Goal: Navigation & Orientation: Find specific page/section

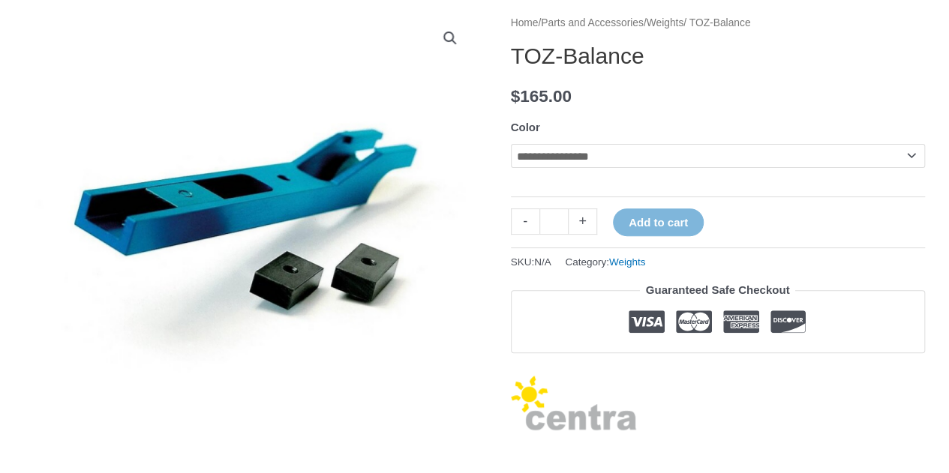
scroll to position [189, 0]
click at [587, 149] on select "**********" at bounding box center [718, 156] width 414 height 24
select select "***"
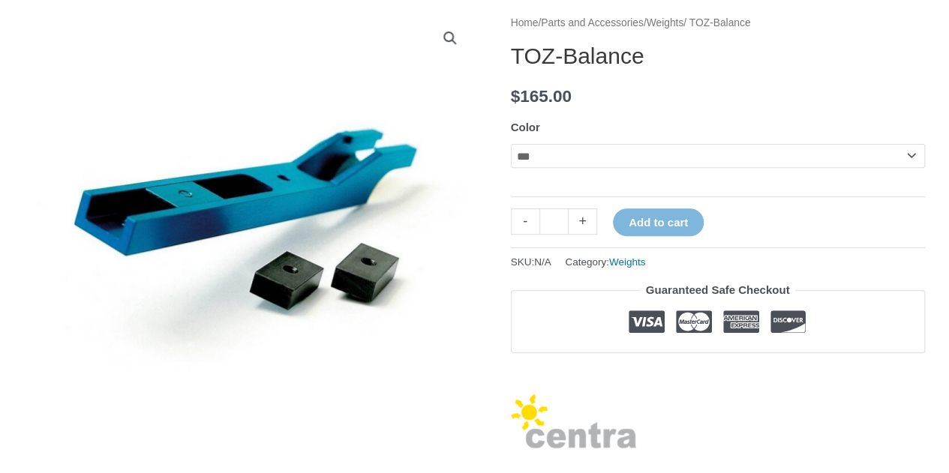
click at [511, 144] on select "**********" at bounding box center [718, 156] width 414 height 24
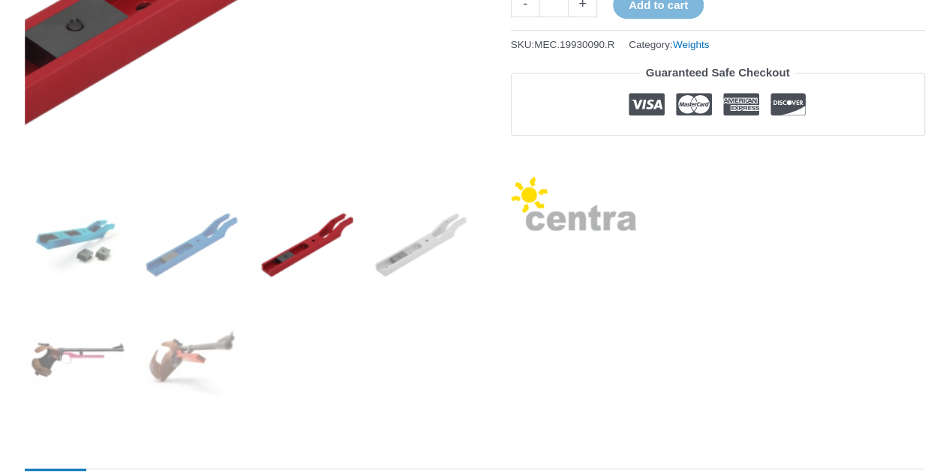
scroll to position [489, 0]
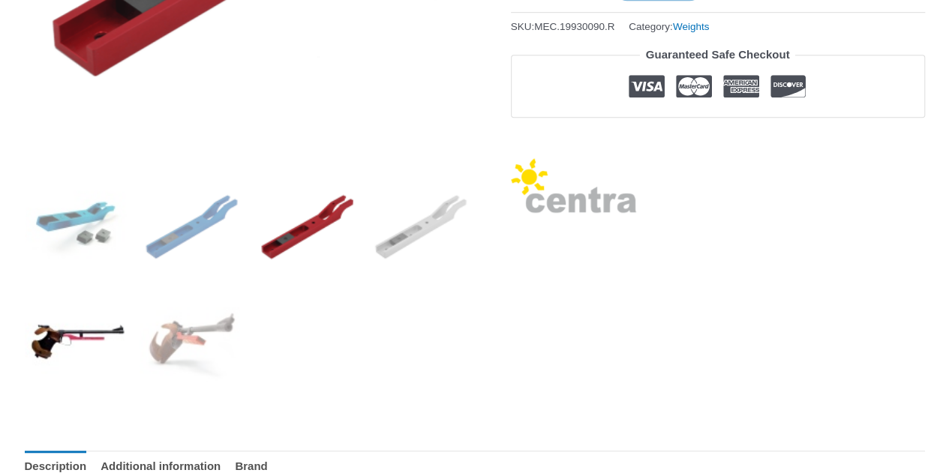
click at [90, 328] on img at bounding box center [77, 342] width 104 height 104
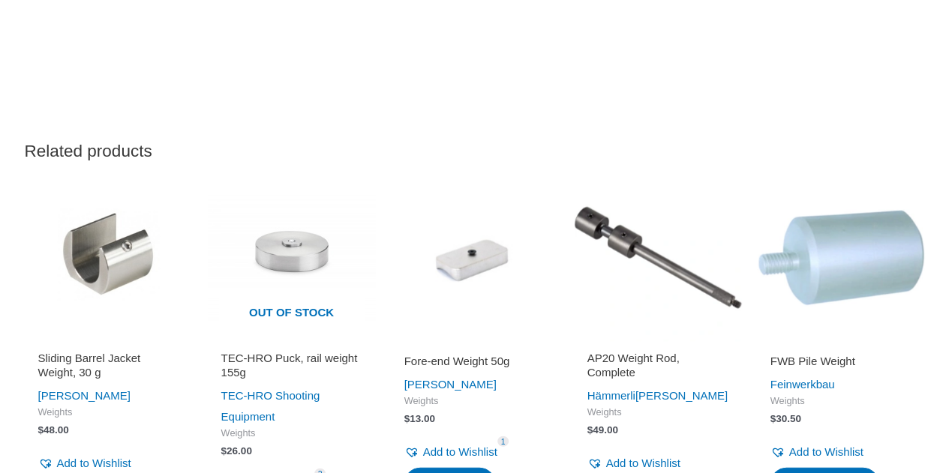
scroll to position [1539, 0]
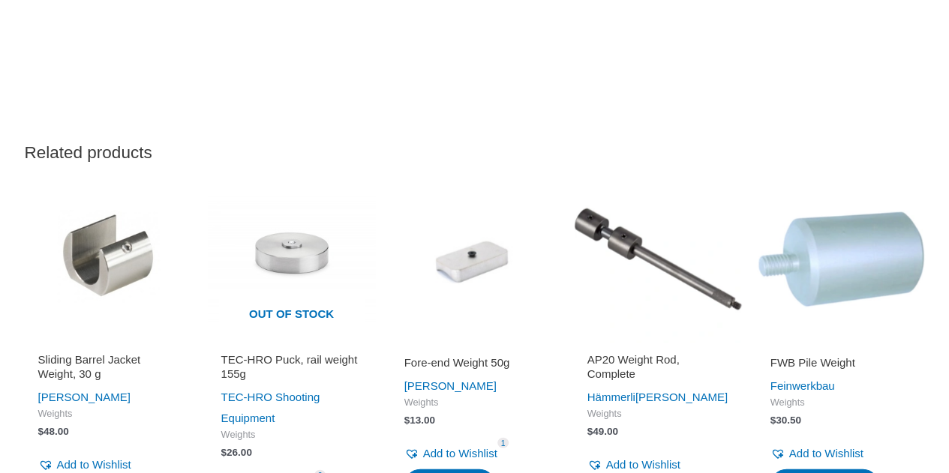
click at [623, 239] on img at bounding box center [658, 260] width 168 height 168
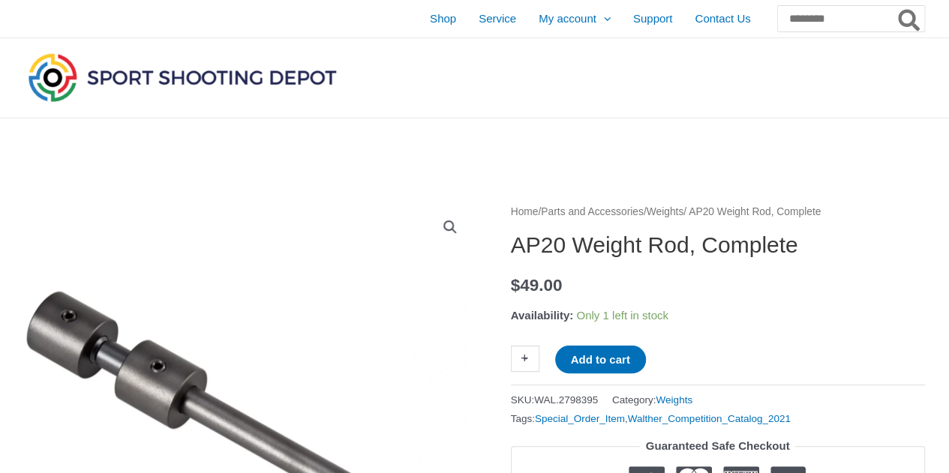
click at [80, 73] on img at bounding box center [182, 78] width 315 height 56
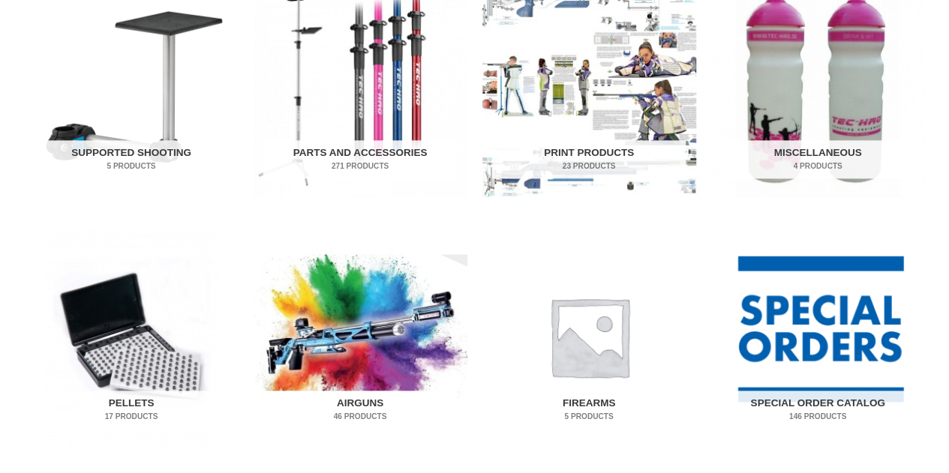
scroll to position [900, 0]
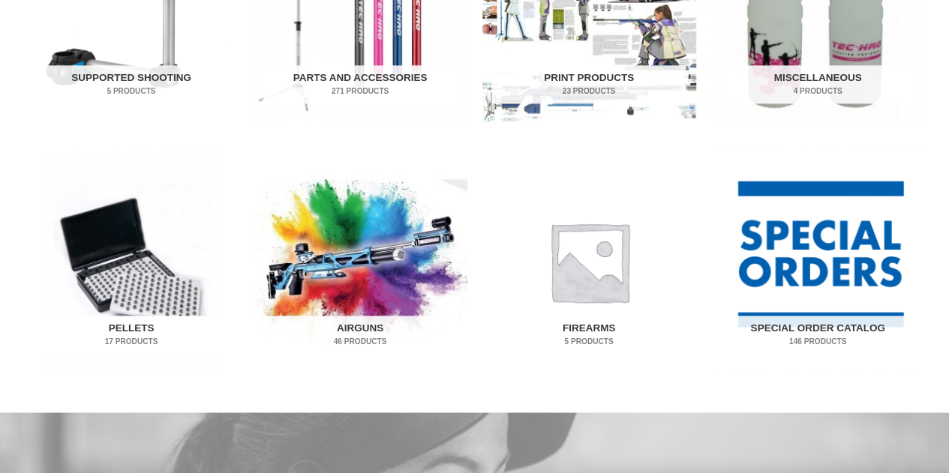
click at [136, 262] on img "Visit product category Pellets" at bounding box center [132, 261] width 214 height 223
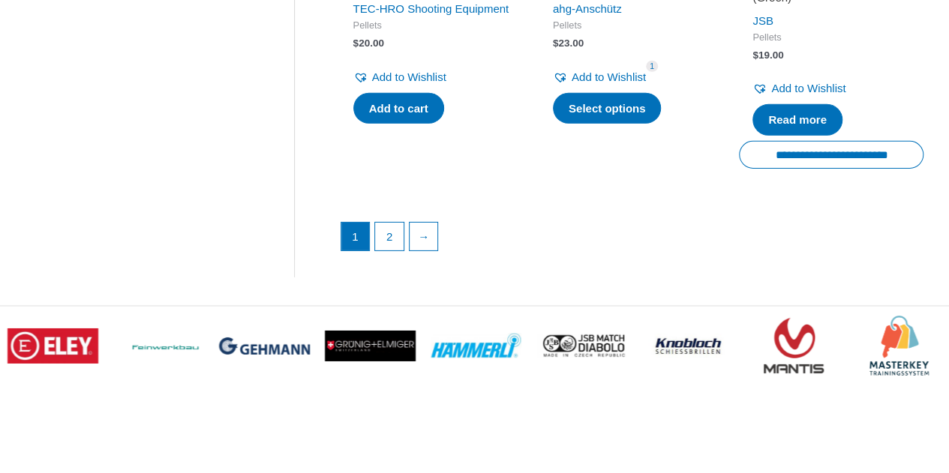
scroll to position [2401, 0]
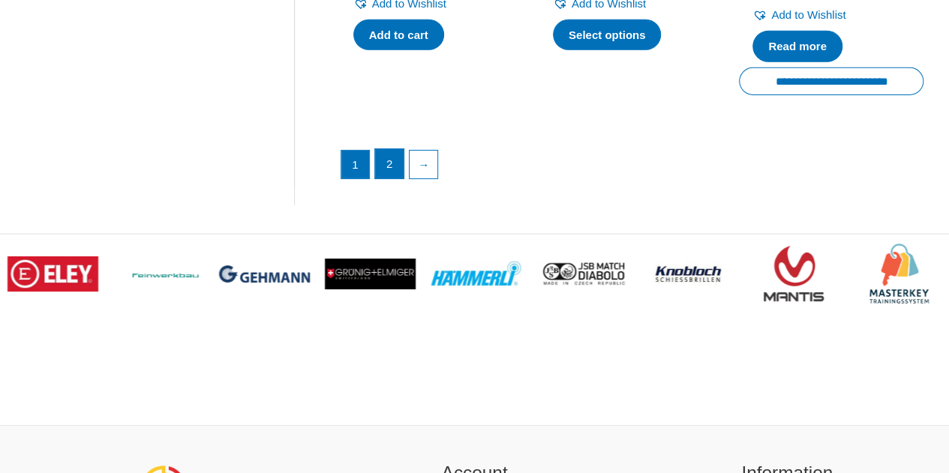
click at [377, 152] on link "2" at bounding box center [389, 164] width 29 height 30
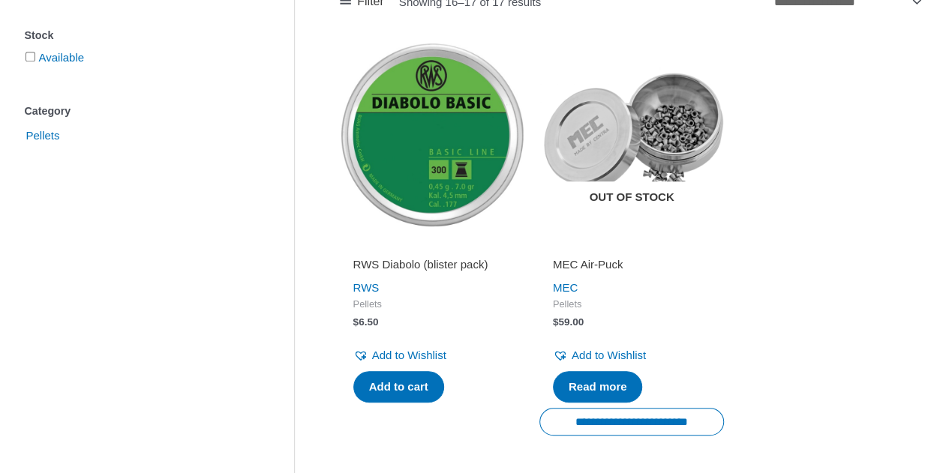
scroll to position [339, 0]
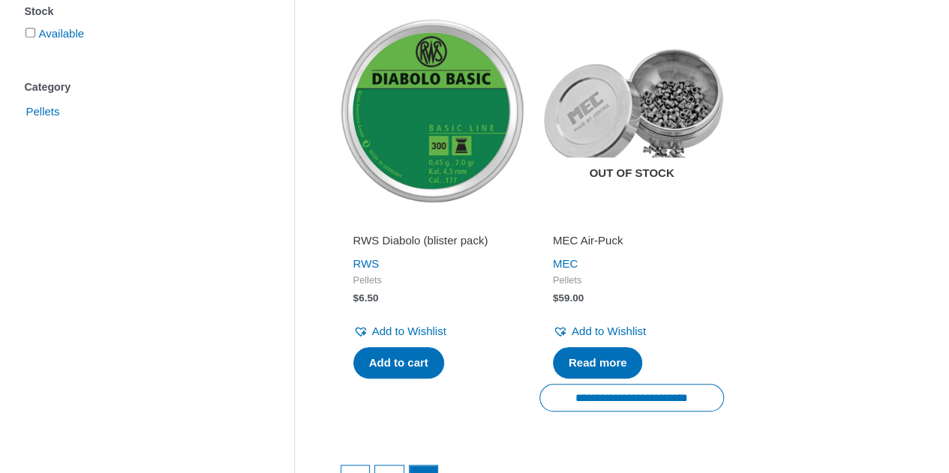
click at [662, 102] on img at bounding box center [631, 111] width 185 height 185
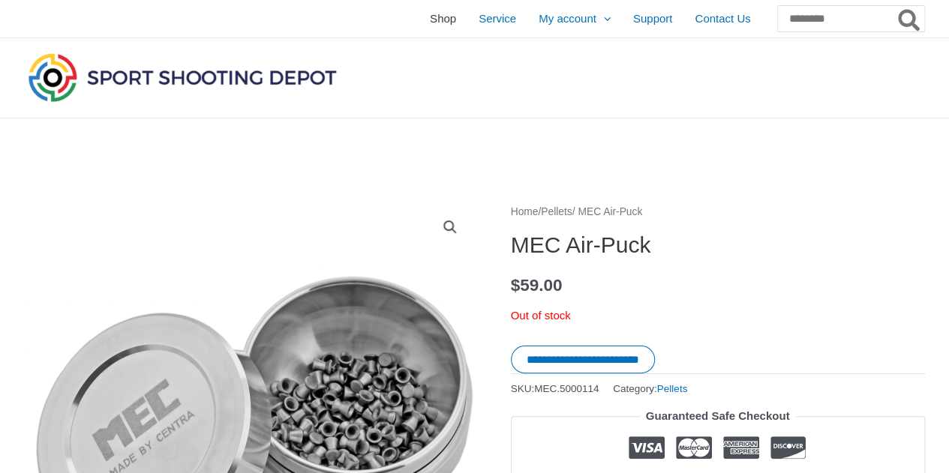
click at [430, 17] on span "Shop" at bounding box center [443, 19] width 26 height 38
click at [419, 23] on link "Shop" at bounding box center [443, 19] width 49 height 38
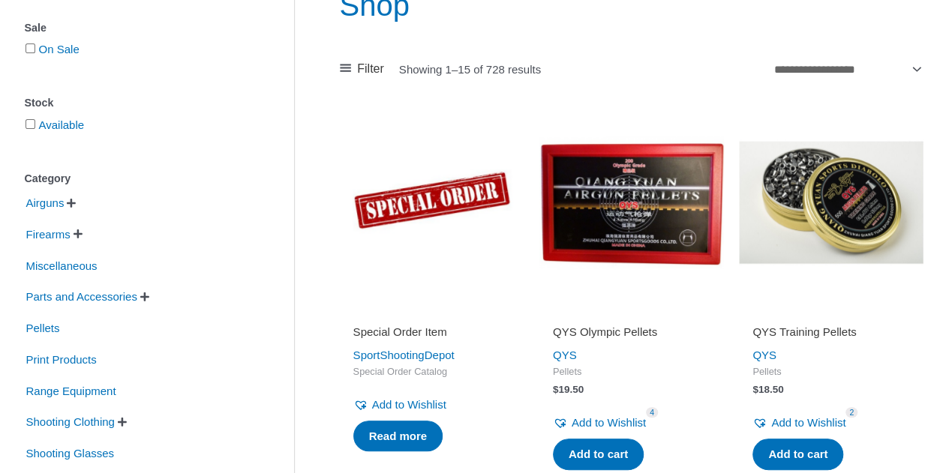
scroll to position [225, 0]
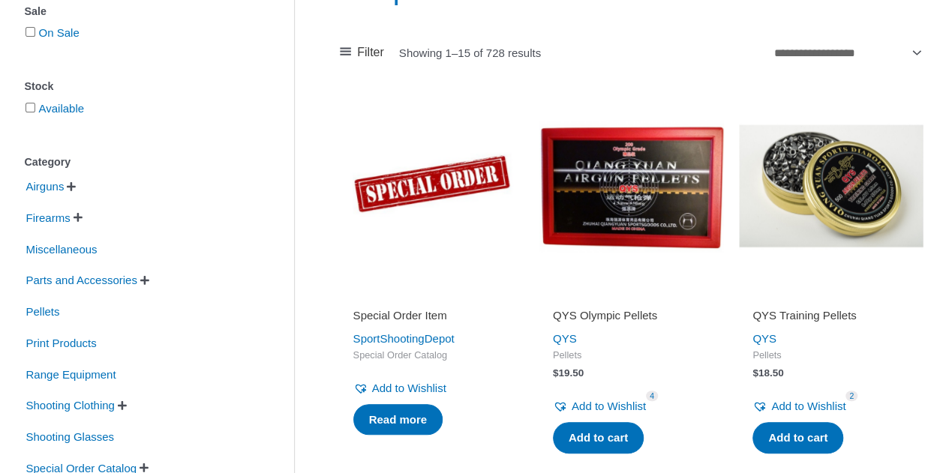
click at [74, 185] on span "" at bounding box center [71, 187] width 9 height 11
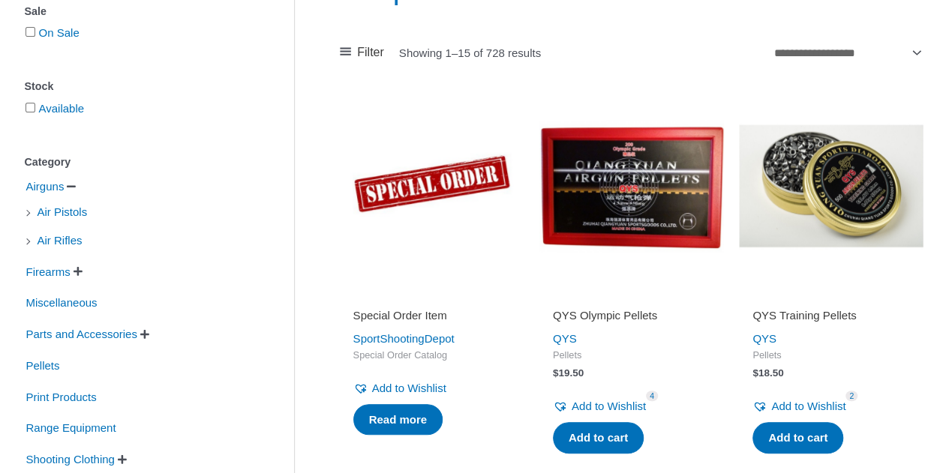
click at [149, 335] on span "" at bounding box center [144, 334] width 9 height 11
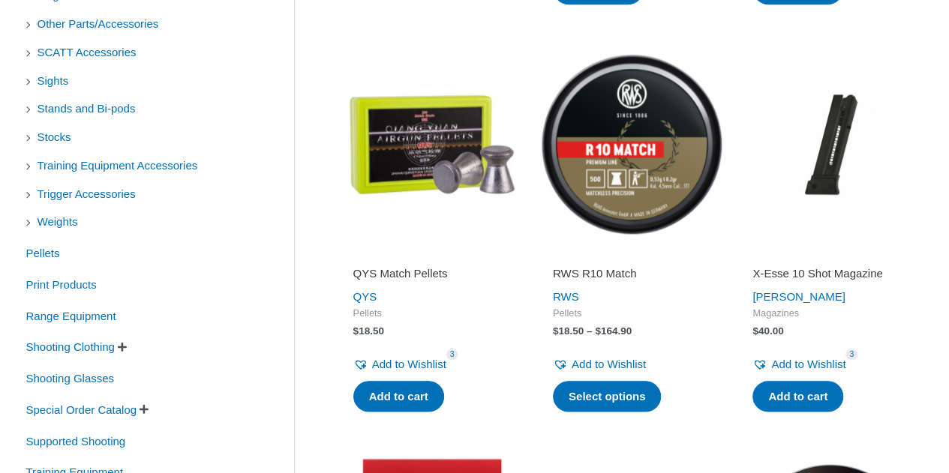
scroll to position [675, 0]
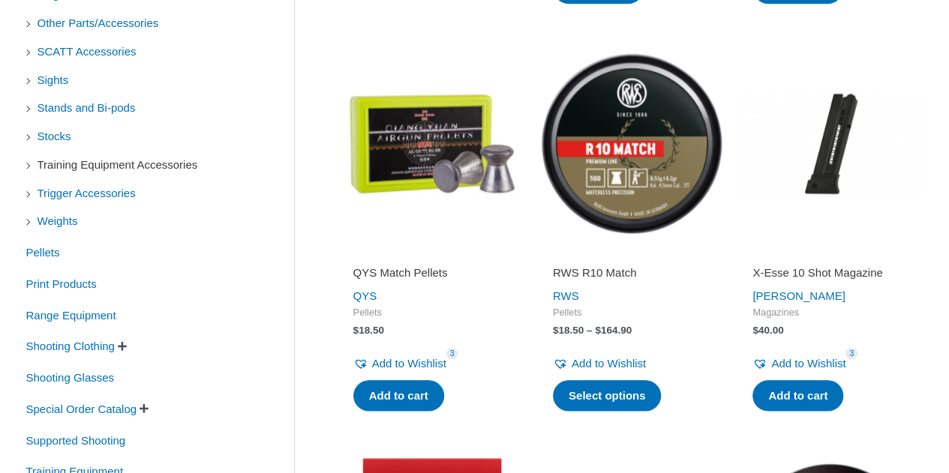
click at [182, 161] on span "Training Equipment Accessories" at bounding box center [118, 165] width 164 height 26
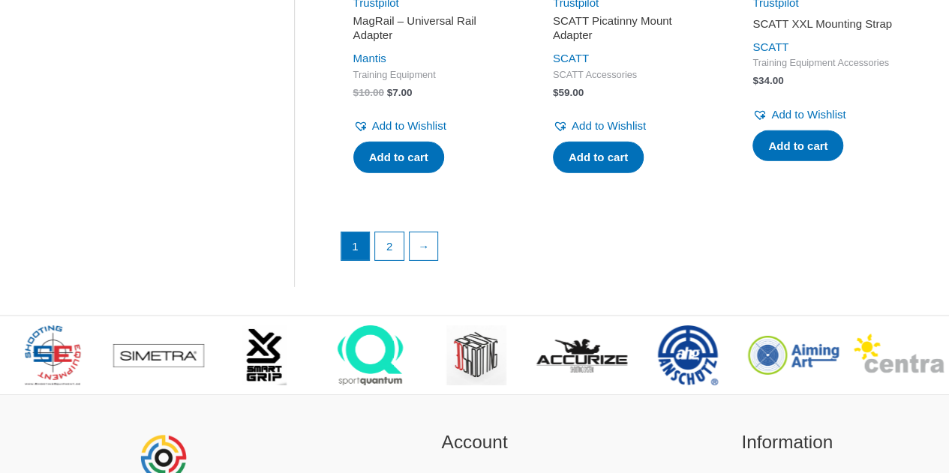
scroll to position [2401, 0]
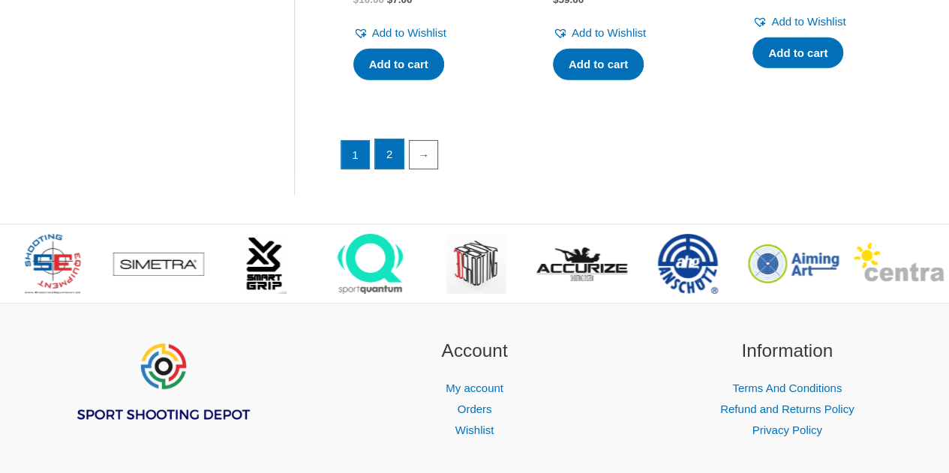
click at [386, 170] on link "2" at bounding box center [389, 155] width 29 height 30
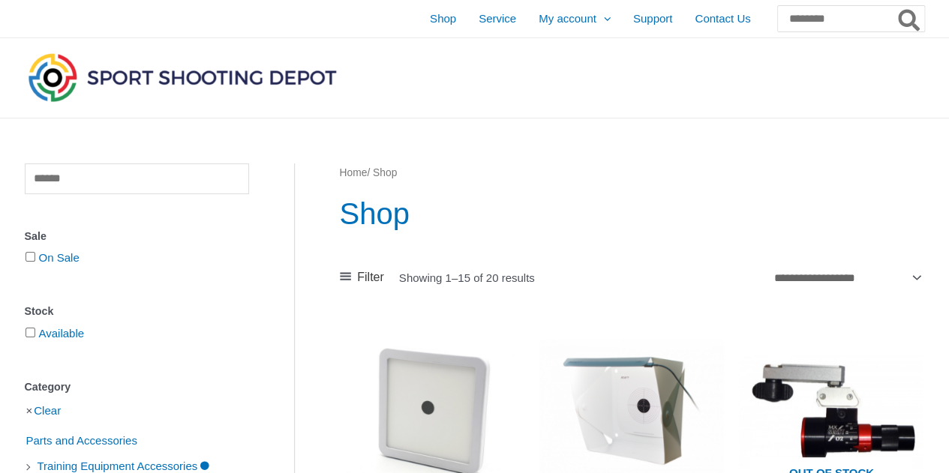
scroll to position [75, 0]
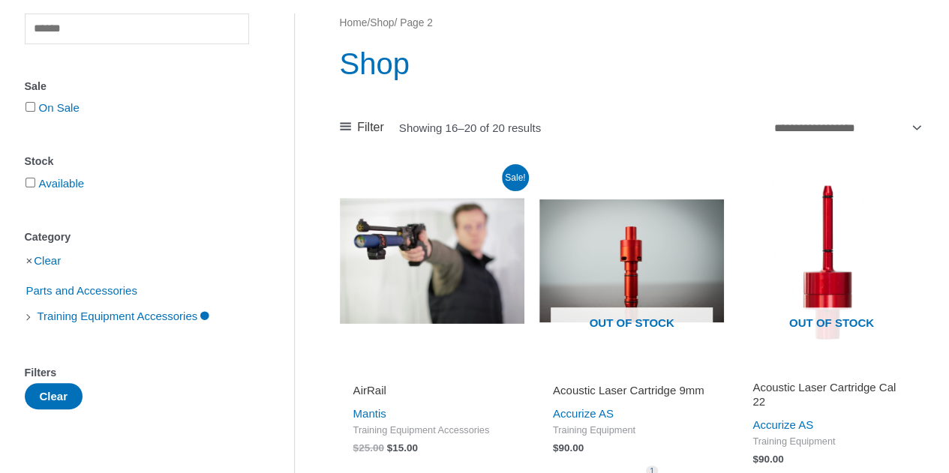
scroll to position [150, 0]
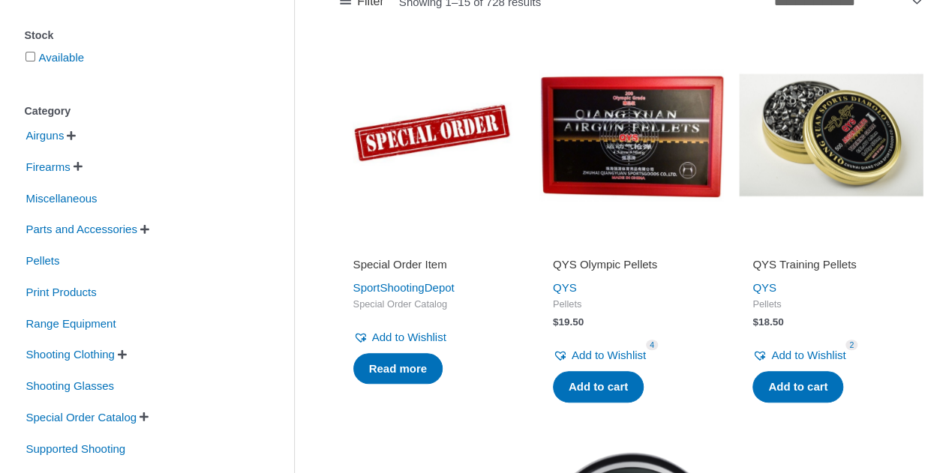
scroll to position [300, 0]
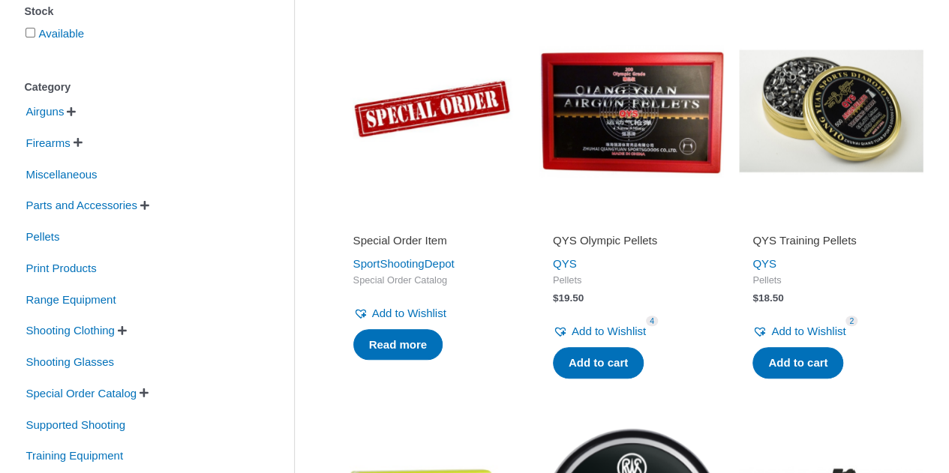
click at [127, 329] on span "" at bounding box center [122, 331] width 9 height 11
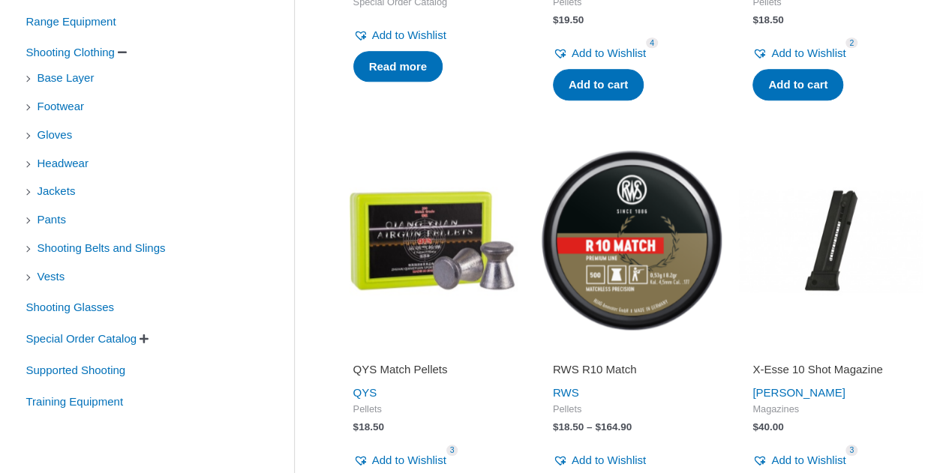
scroll to position [600, 0]
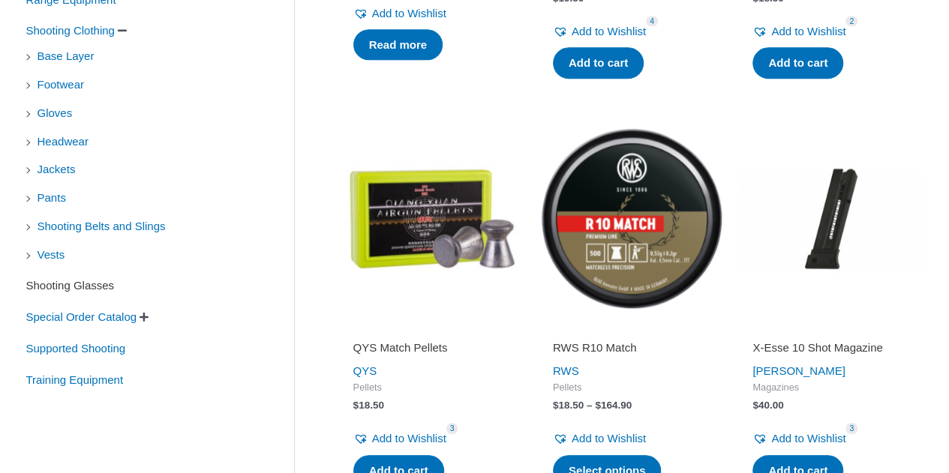
click at [107, 289] on span "Shooting Glasses" at bounding box center [71, 286] width 92 height 26
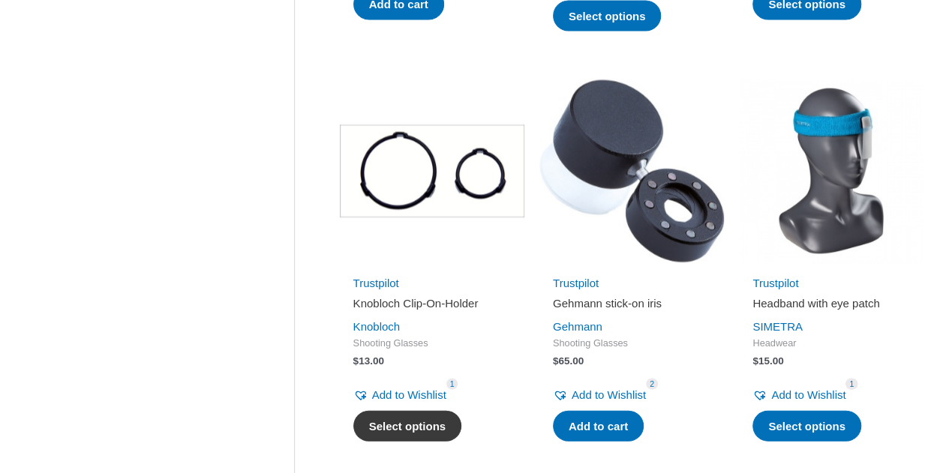
scroll to position [1500, 0]
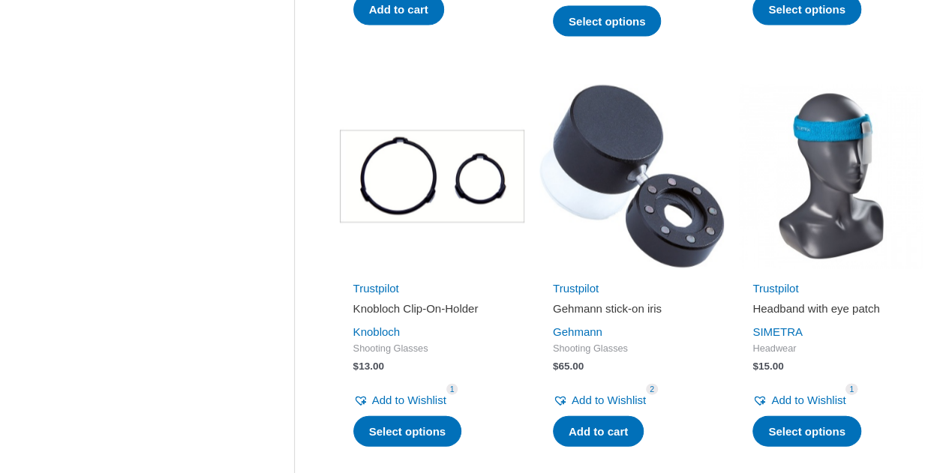
click at [609, 181] on img at bounding box center [631, 176] width 185 height 185
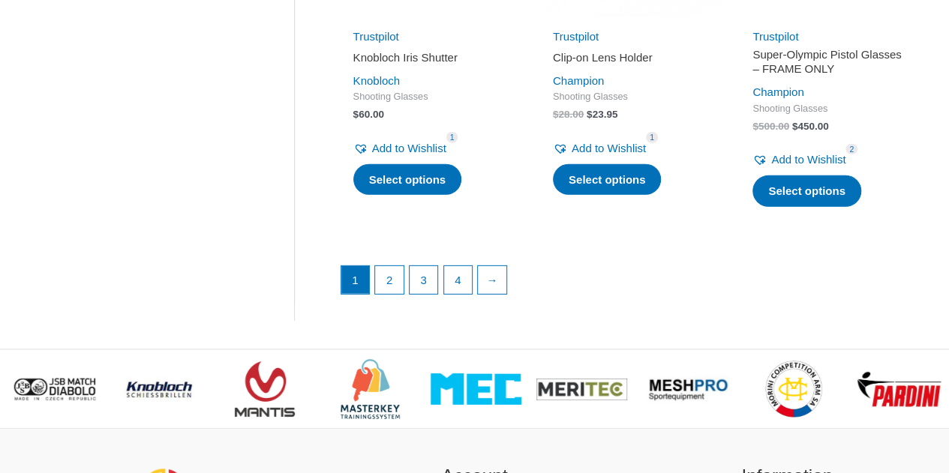
scroll to position [2101, 0]
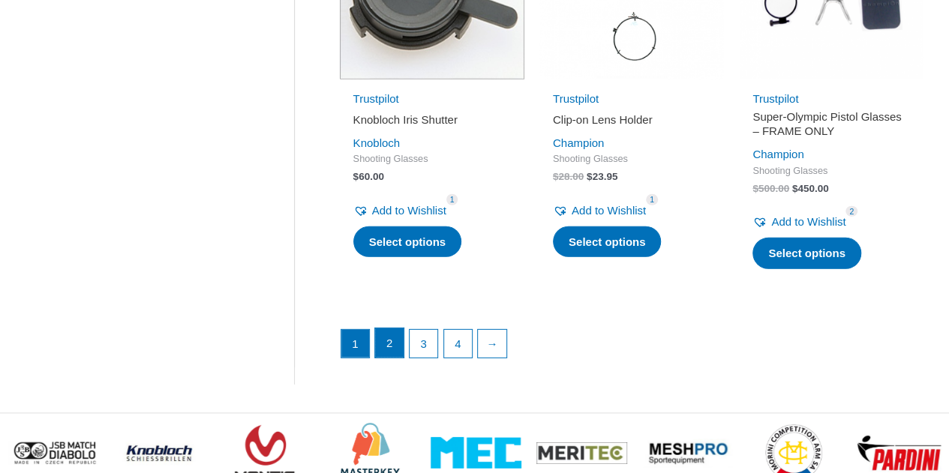
click at [386, 359] on link "2" at bounding box center [389, 344] width 29 height 30
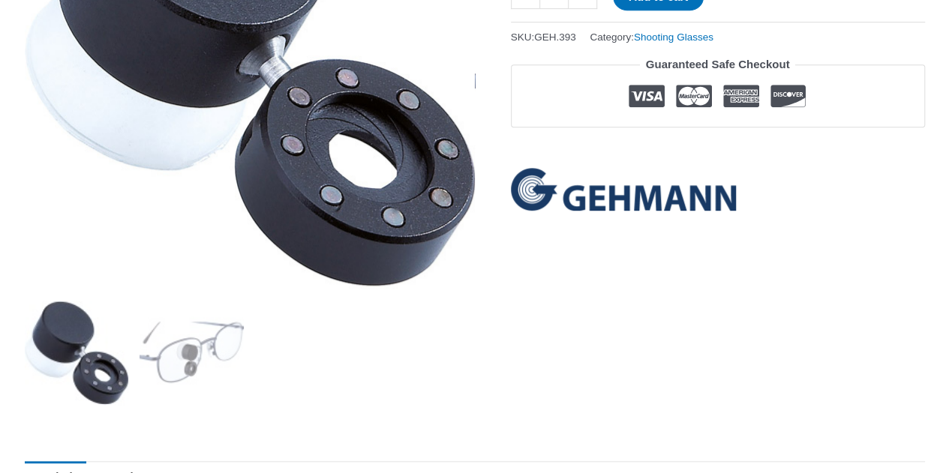
scroll to position [450, 0]
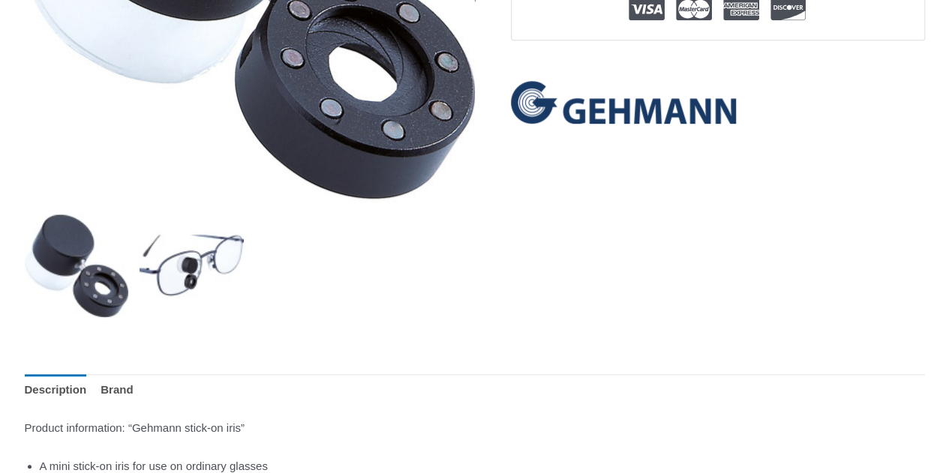
click at [170, 281] on img at bounding box center [192, 266] width 104 height 104
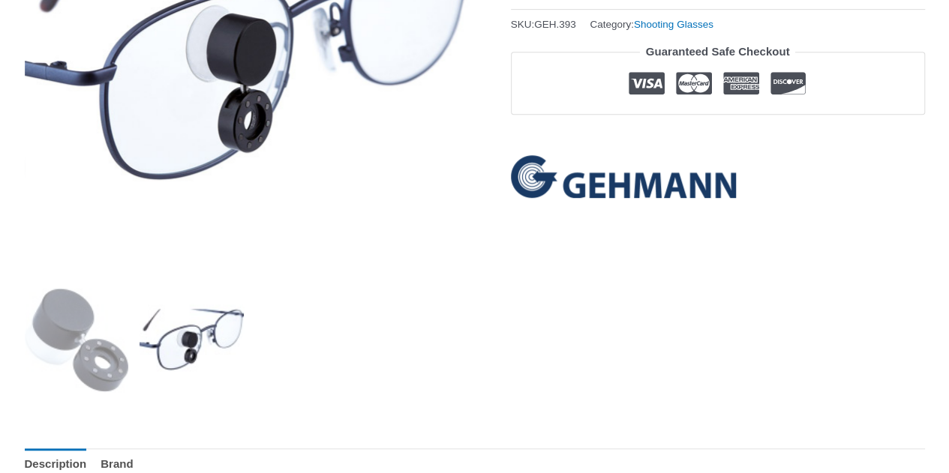
scroll to position [225, 0]
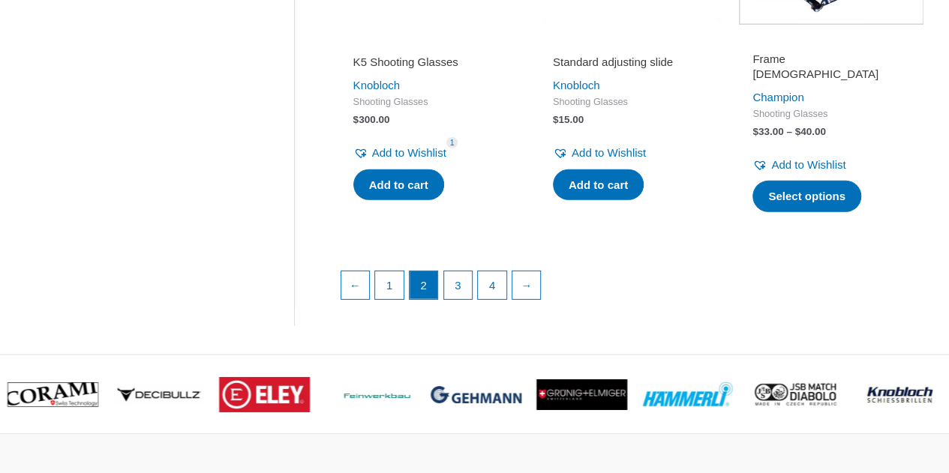
scroll to position [2326, 0]
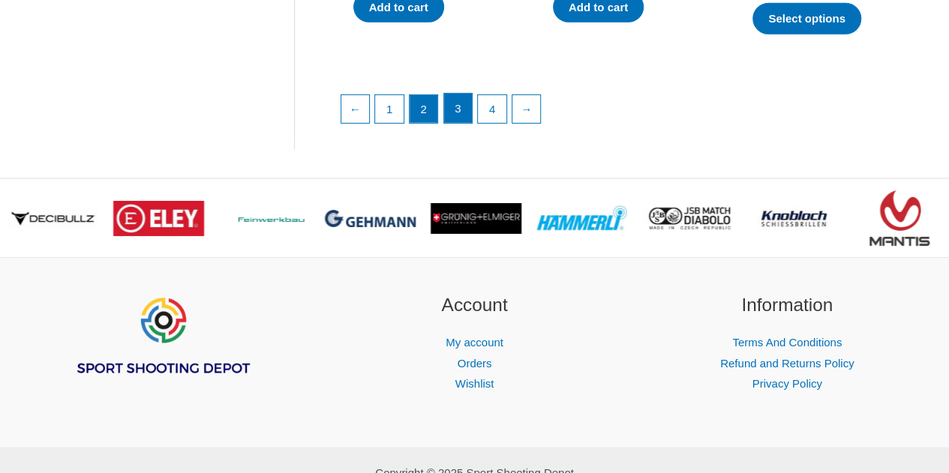
click at [459, 122] on link "3" at bounding box center [458, 109] width 29 height 30
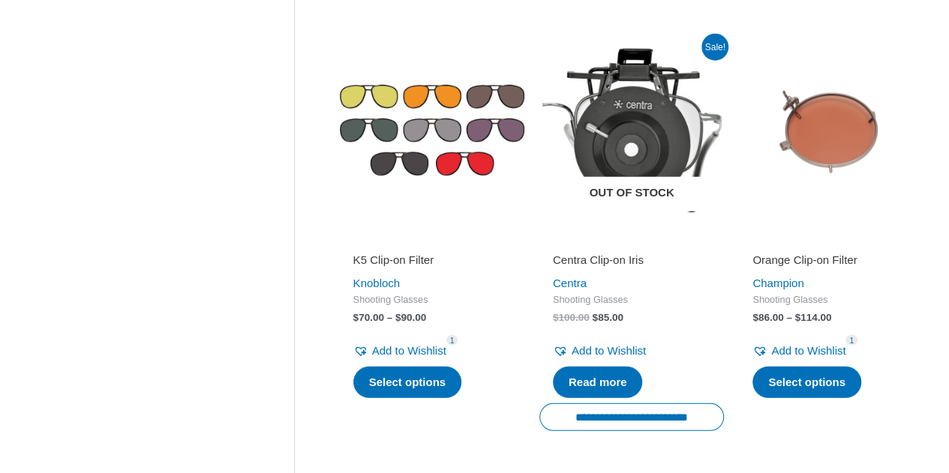
scroll to position [1987, 0]
